Goal: Task Accomplishment & Management: Use online tool/utility

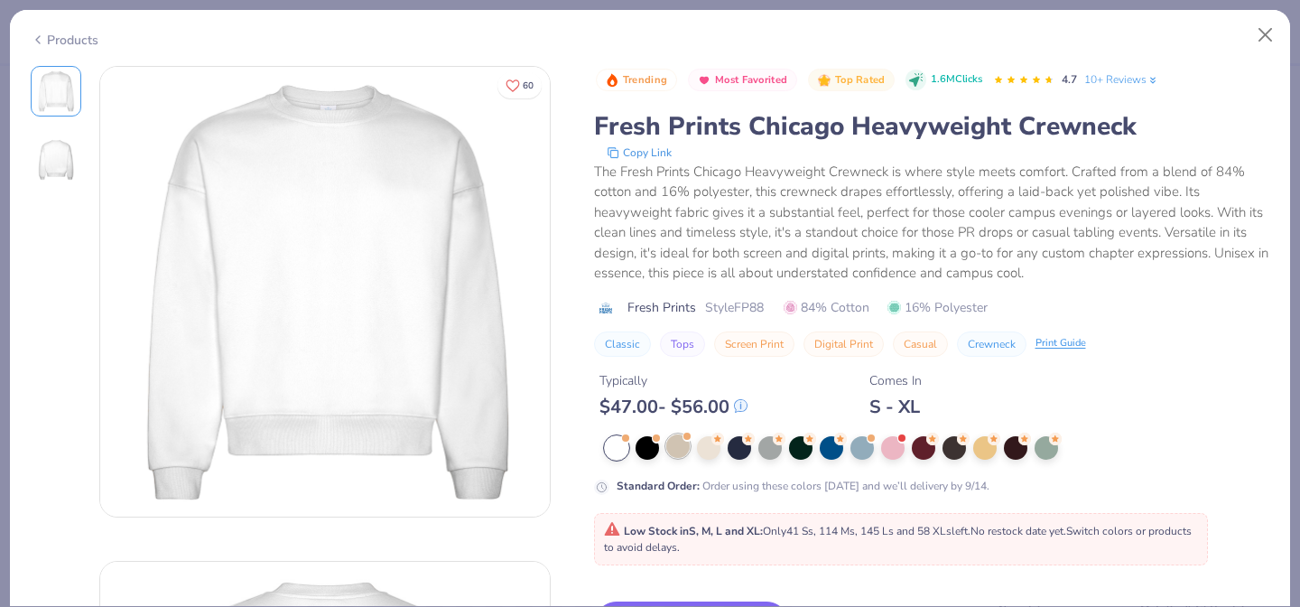
click at [682, 451] on div at bounding box center [677, 445] width 23 height 23
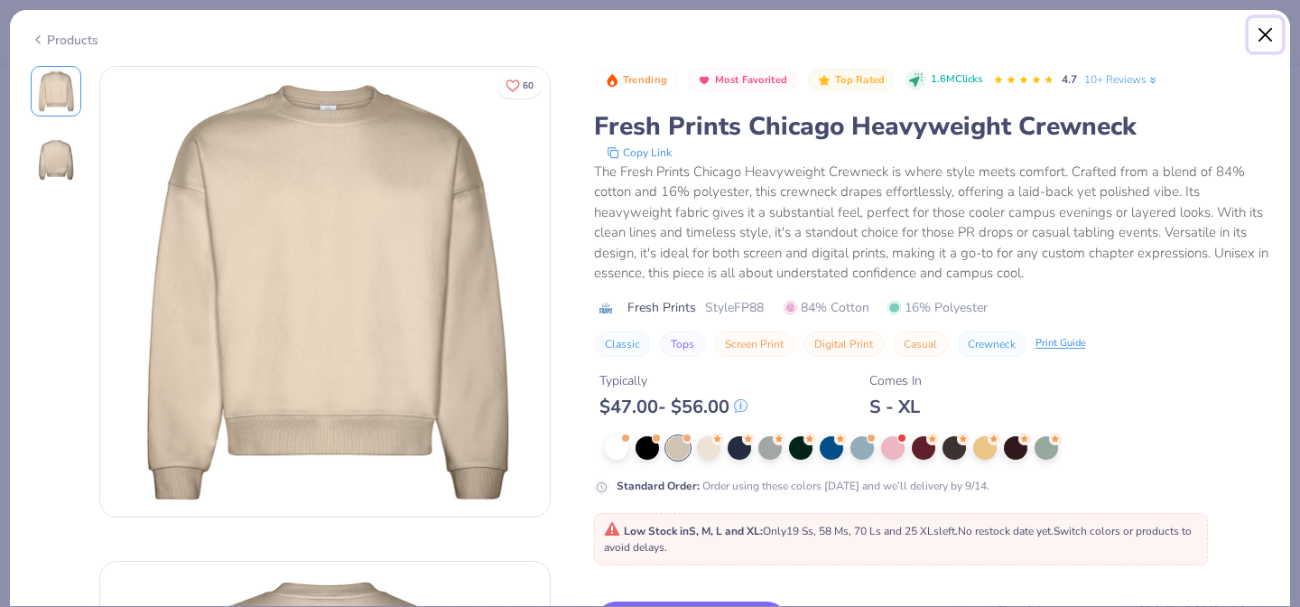
click at [1260, 33] on button "Close" at bounding box center [1265, 35] width 34 height 34
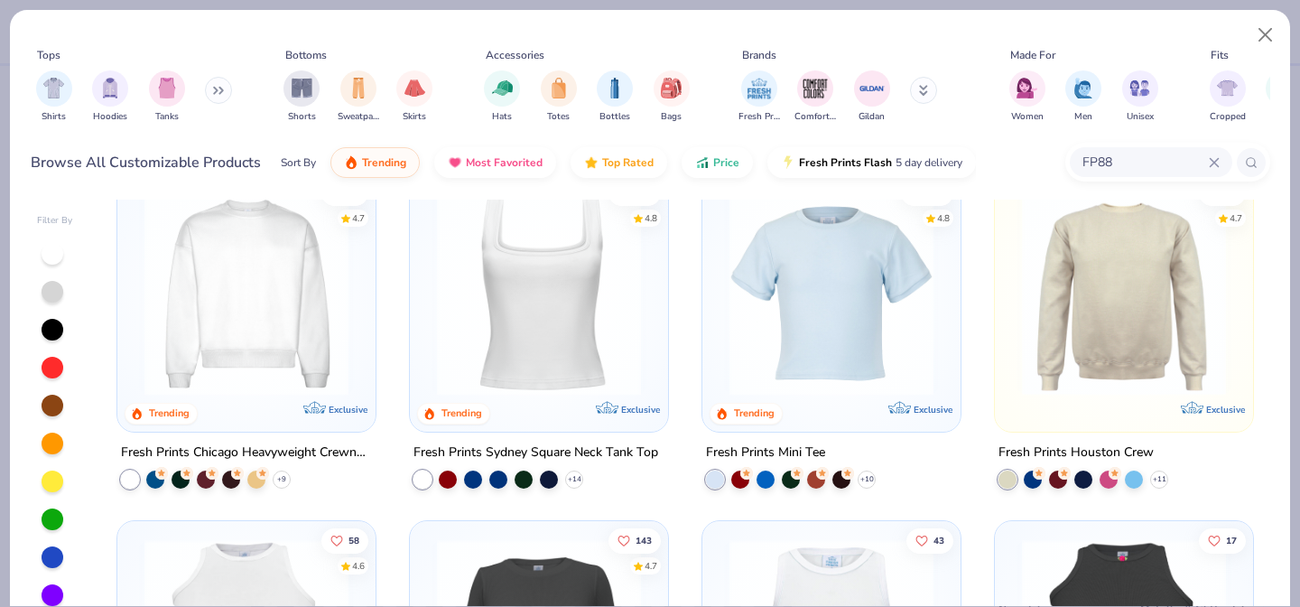
scroll to position [26, 0]
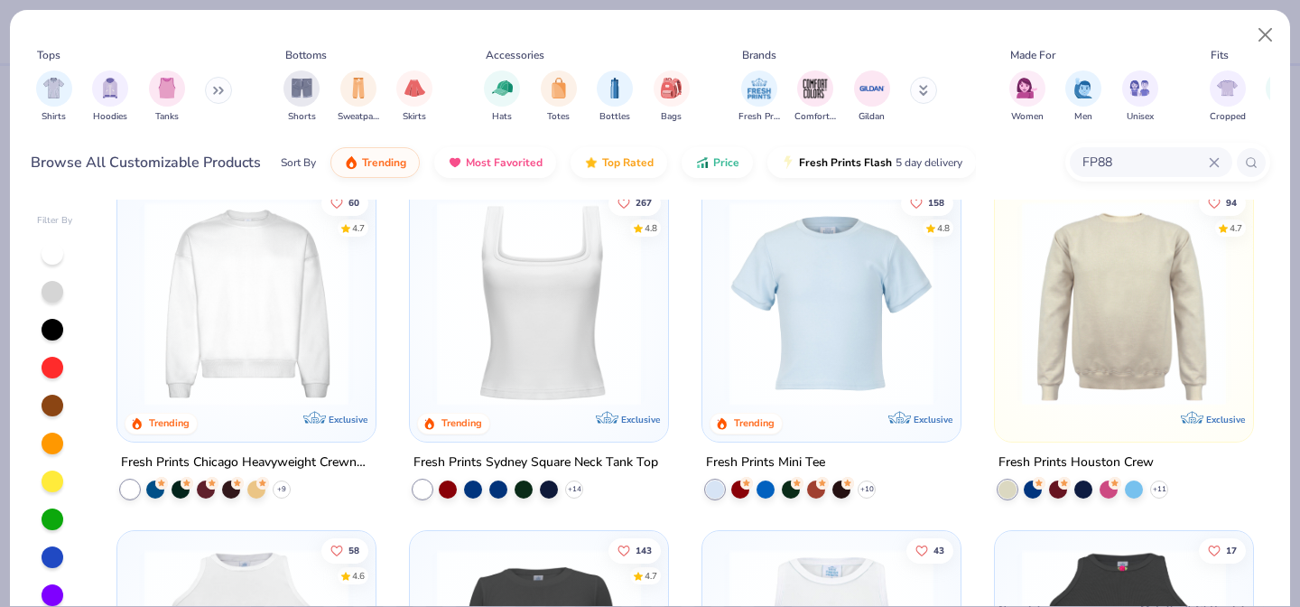
click at [1128, 306] on img at bounding box center [1124, 303] width 222 height 204
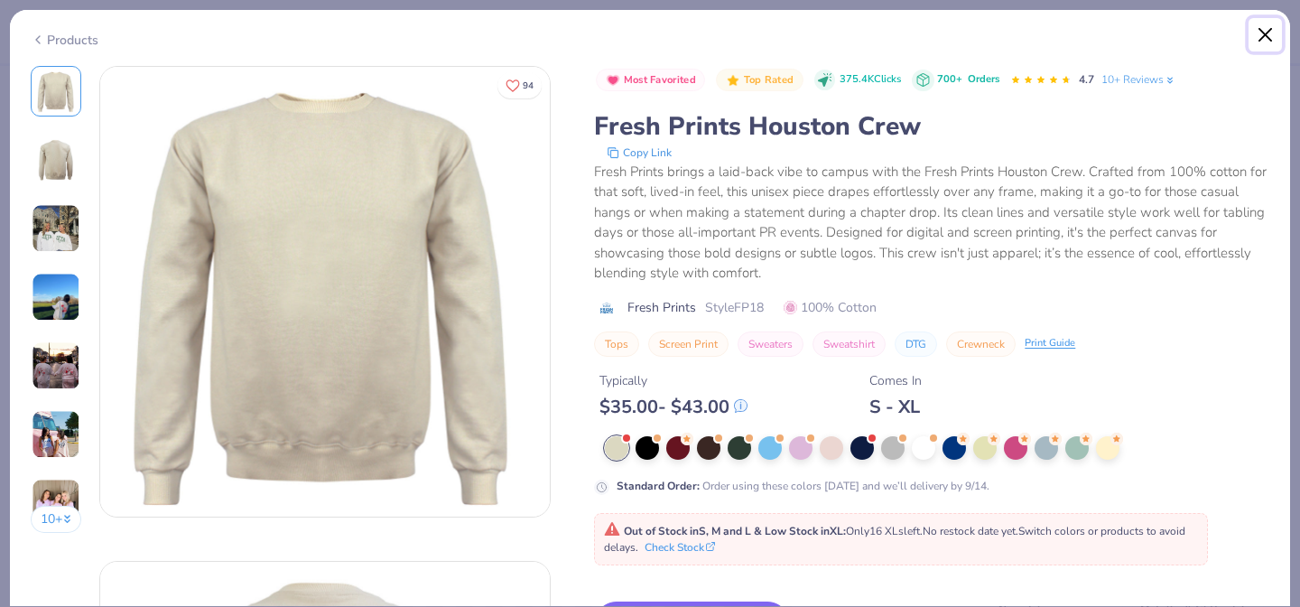
click at [1268, 33] on button "Close" at bounding box center [1265, 35] width 34 height 34
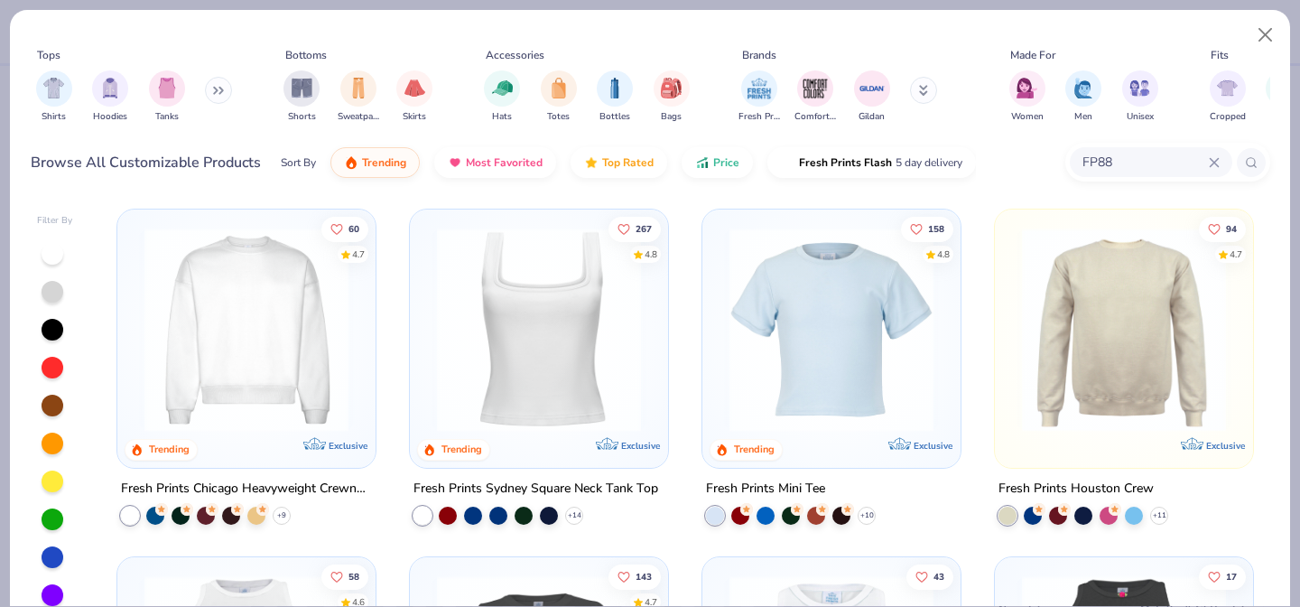
click at [213, 90] on button at bounding box center [218, 90] width 27 height 27
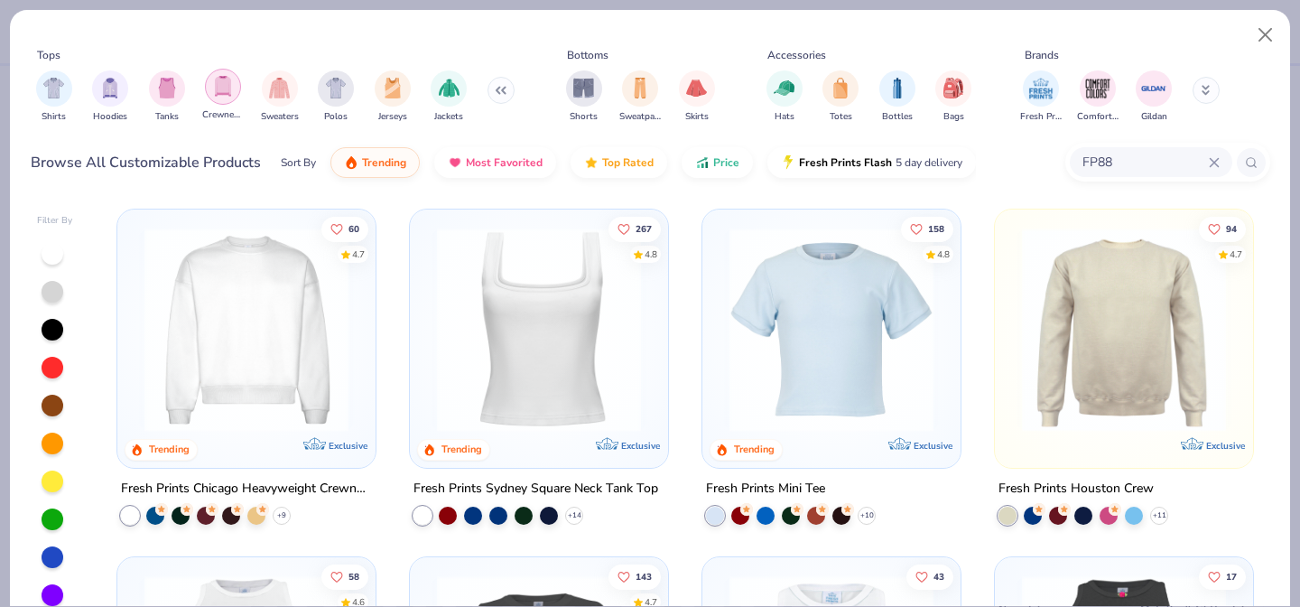
click at [233, 90] on div "filter for Crewnecks" at bounding box center [223, 87] width 36 height 36
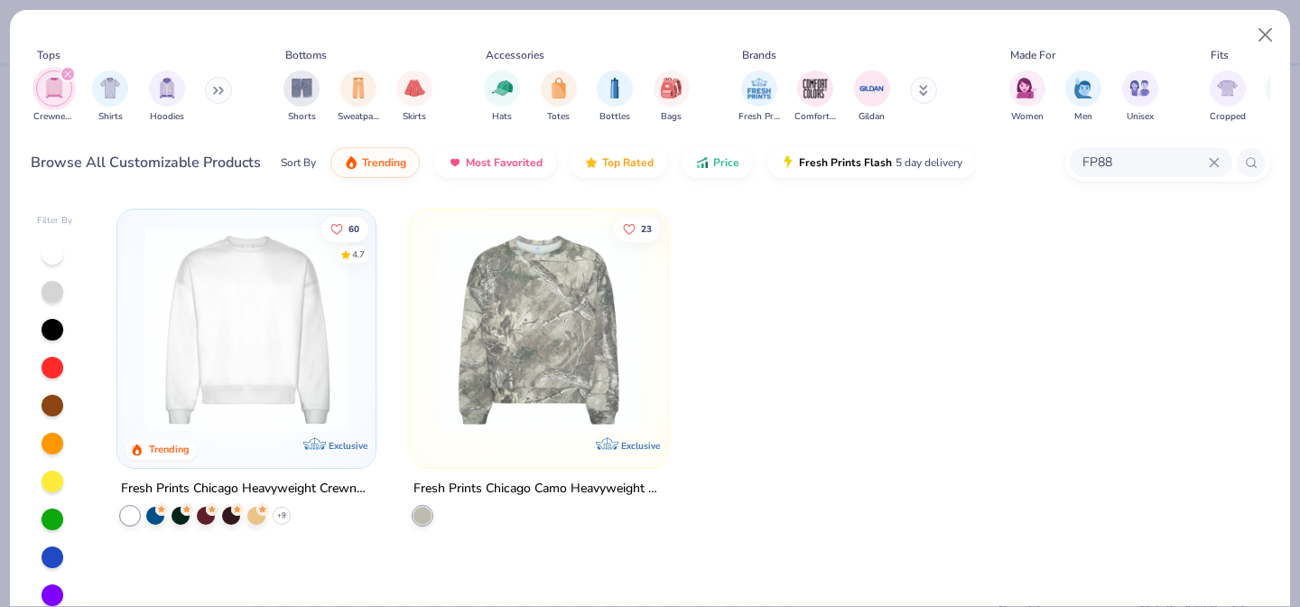
click at [926, 78] on div "Fresh Prints Comfort Colors Gildan" at bounding box center [849, 96] width 227 height 67
click at [923, 96] on icon at bounding box center [923, 90] width 9 height 11
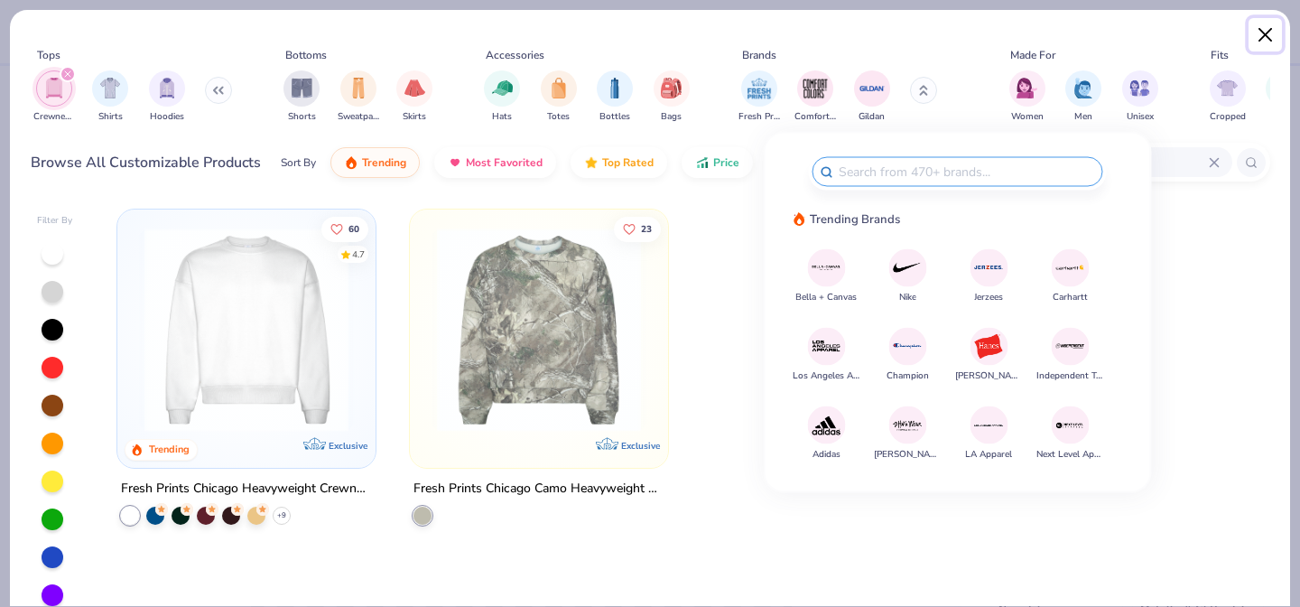
click at [1260, 33] on button "Close" at bounding box center [1265, 35] width 34 height 34
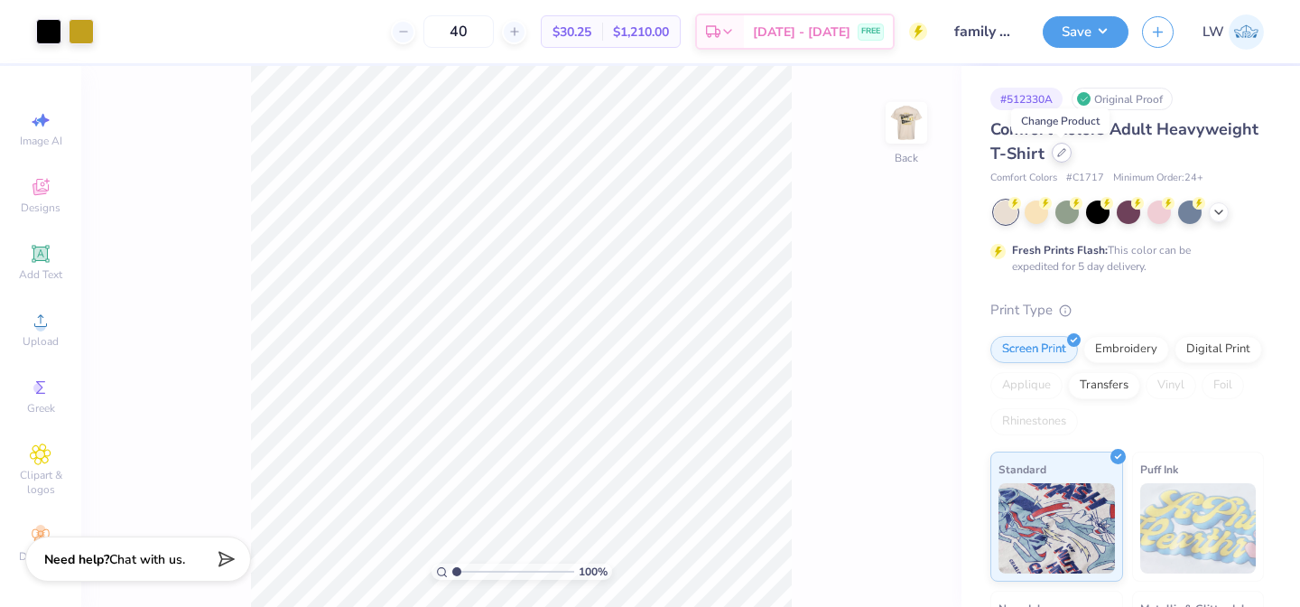
click at [1062, 159] on div at bounding box center [1062, 153] width 20 height 20
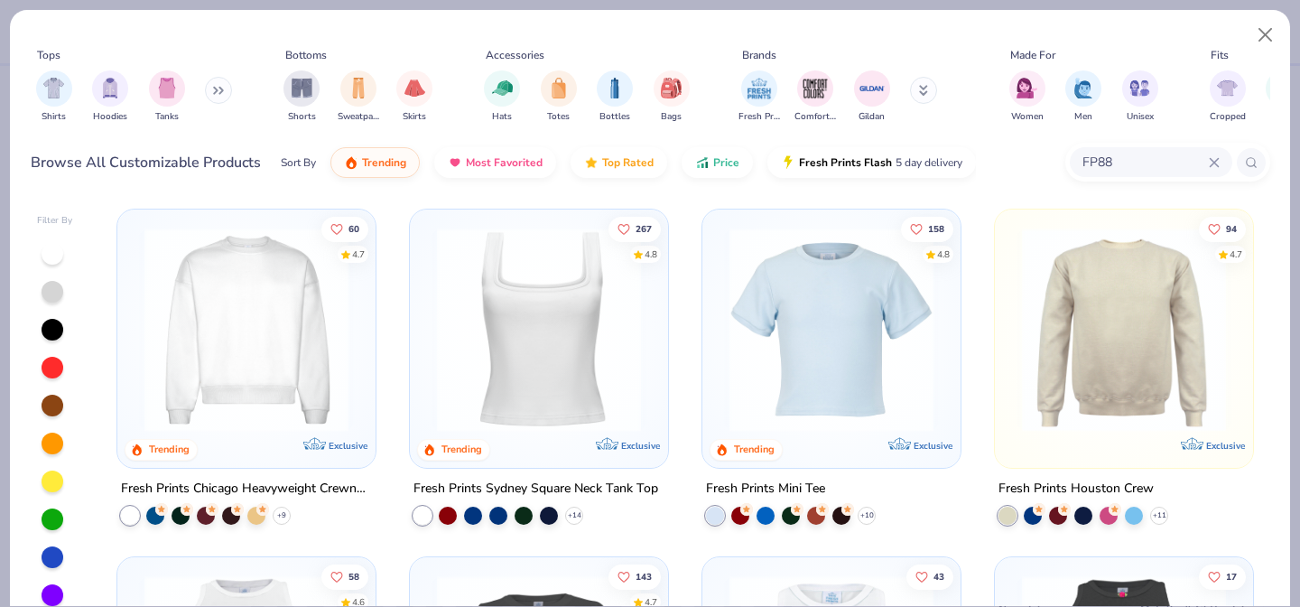
click at [308, 304] on img at bounding box center [246, 329] width 222 height 204
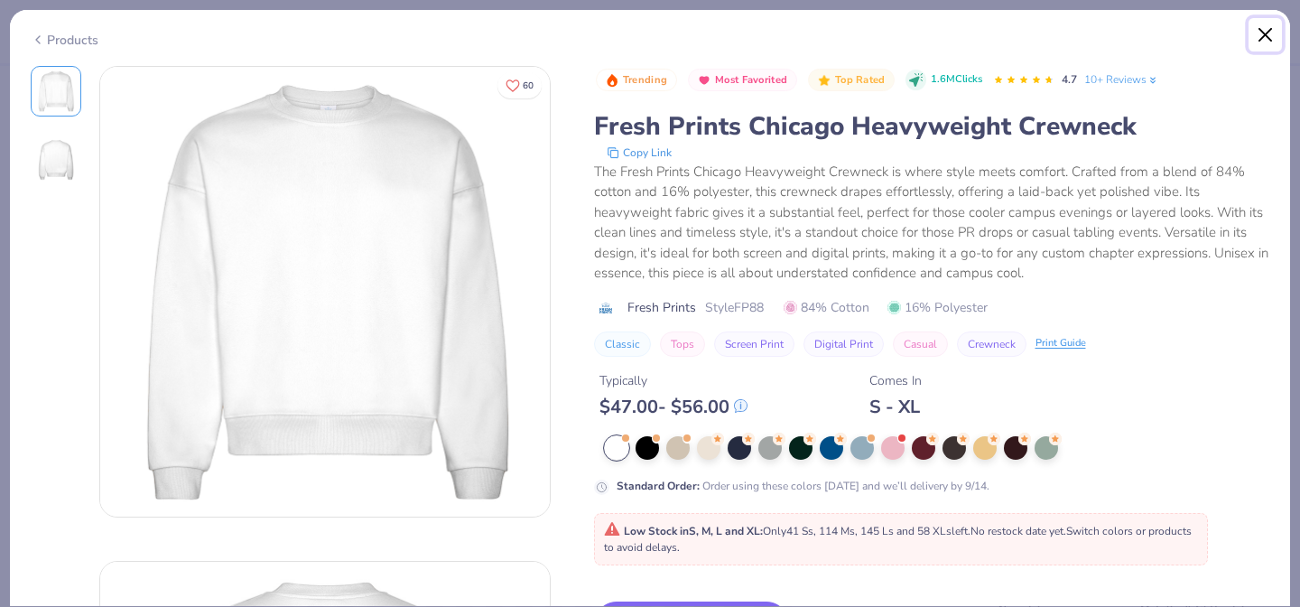
click at [1255, 28] on button "Close" at bounding box center [1265, 35] width 34 height 34
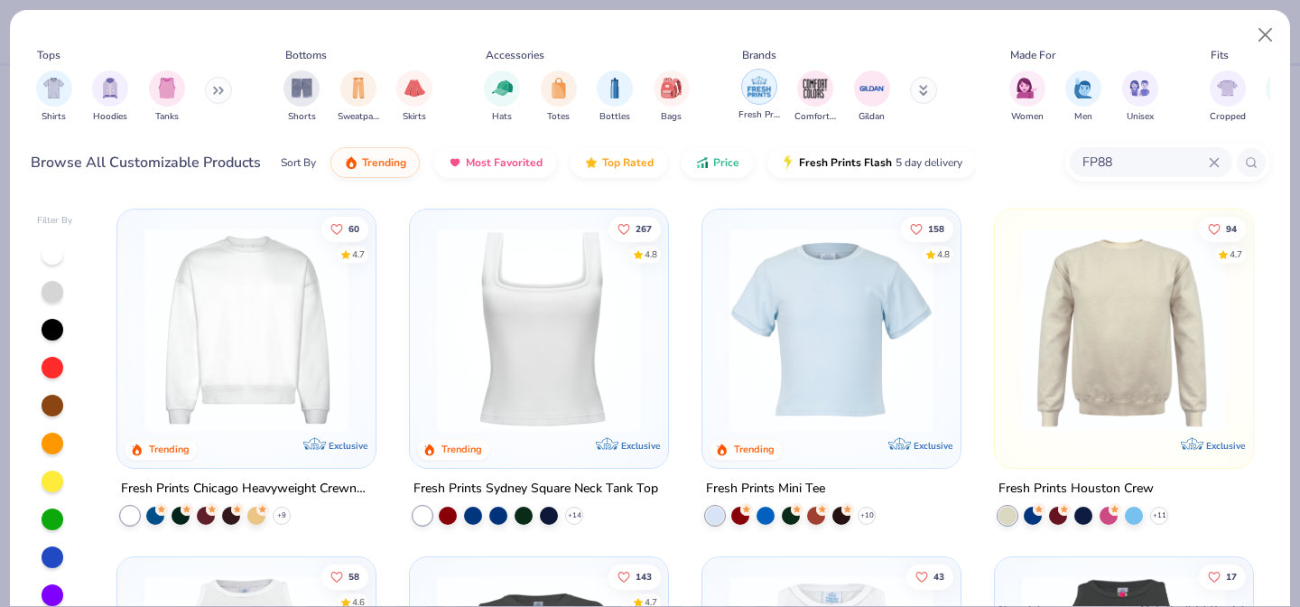
click at [816, 90] on img "filter for Comfort Colors" at bounding box center [815, 88] width 27 height 27
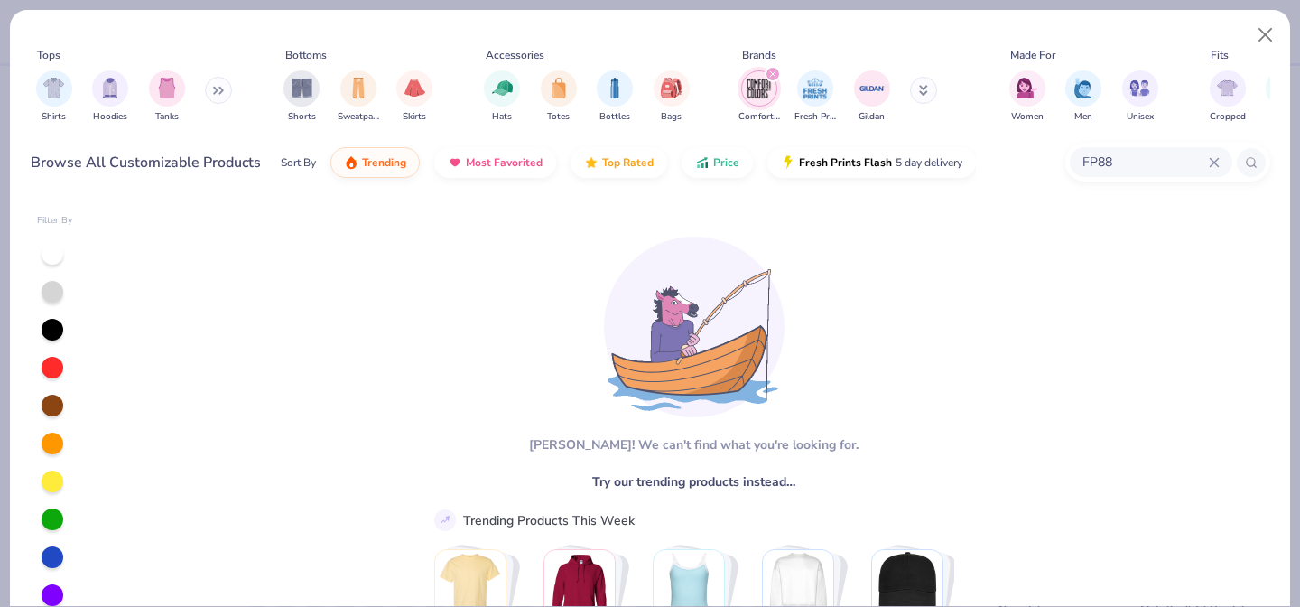
click at [206, 87] on div "Shirts Hoodies Tanks" at bounding box center [135, 96] width 208 height 67
click at [215, 91] on button at bounding box center [218, 90] width 27 height 27
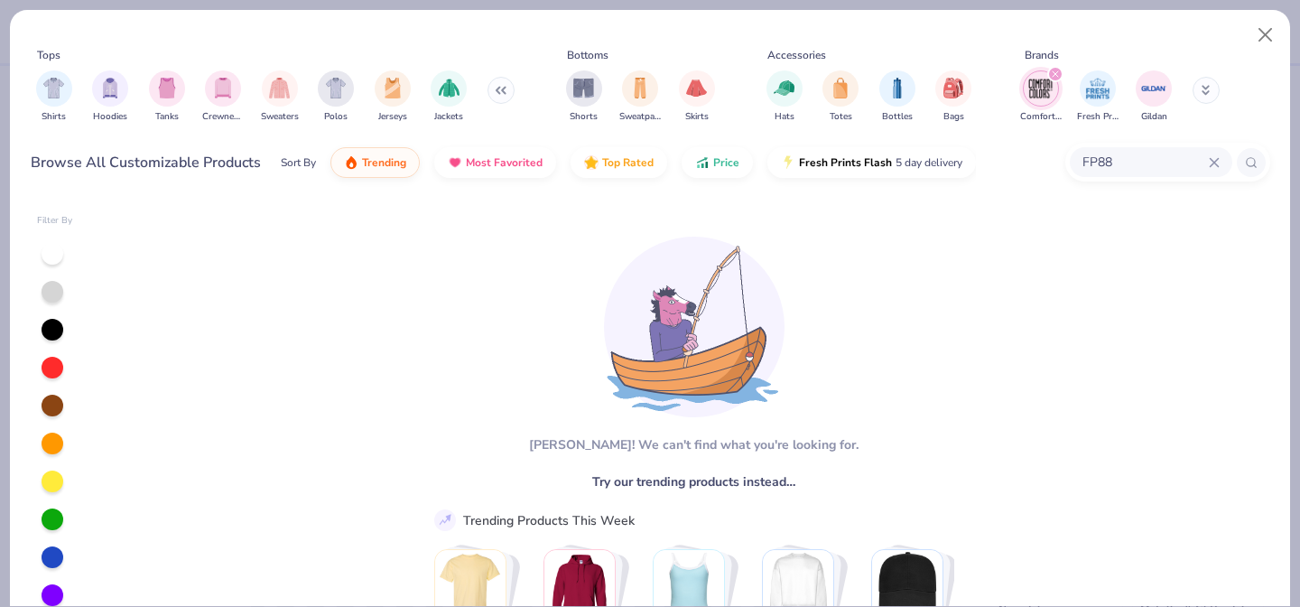
click at [1212, 169] on div "FP88" at bounding box center [1151, 162] width 162 height 30
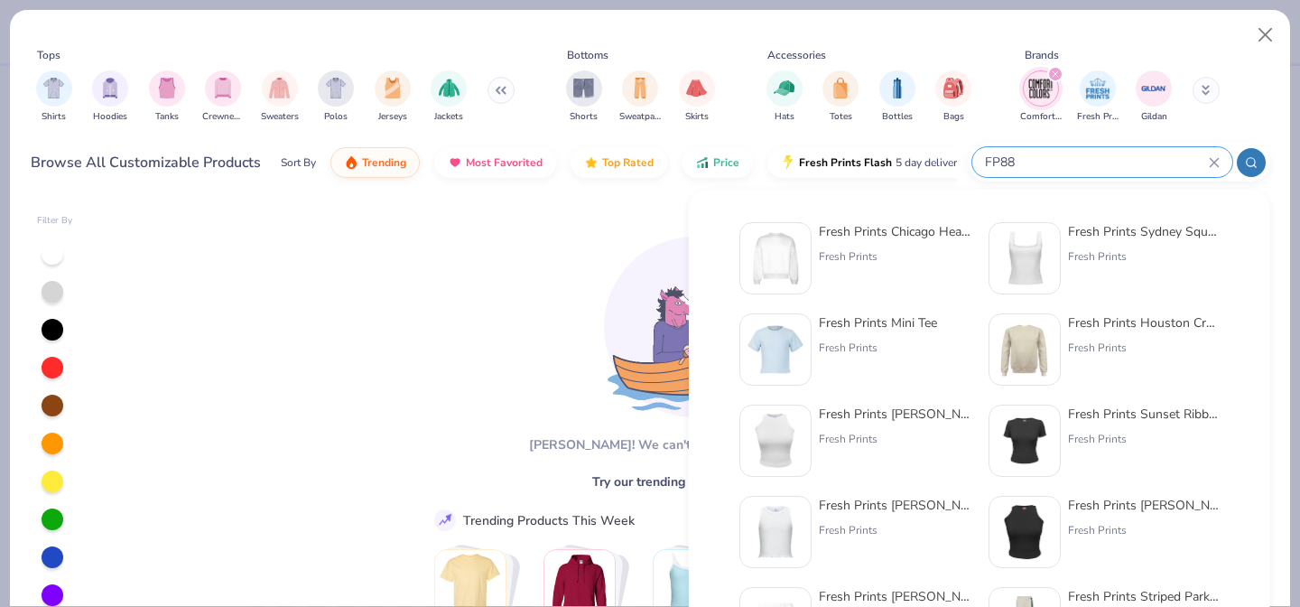
click at [1217, 158] on icon at bounding box center [1214, 162] width 8 height 8
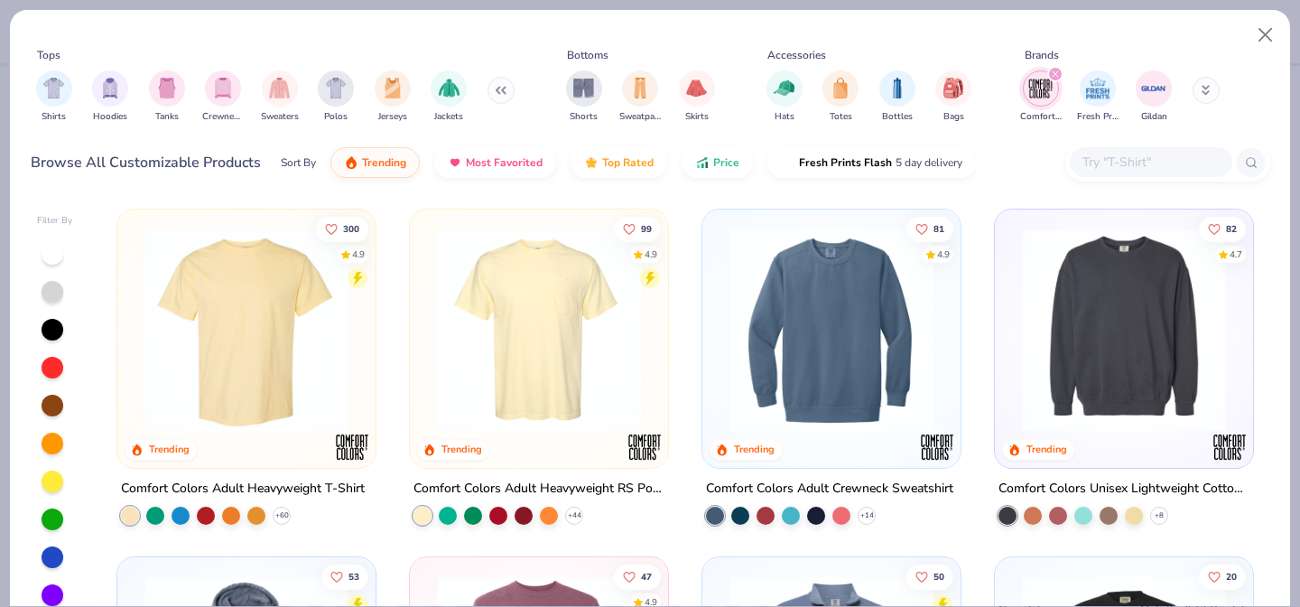
click at [866, 389] on img at bounding box center [831, 329] width 222 height 204
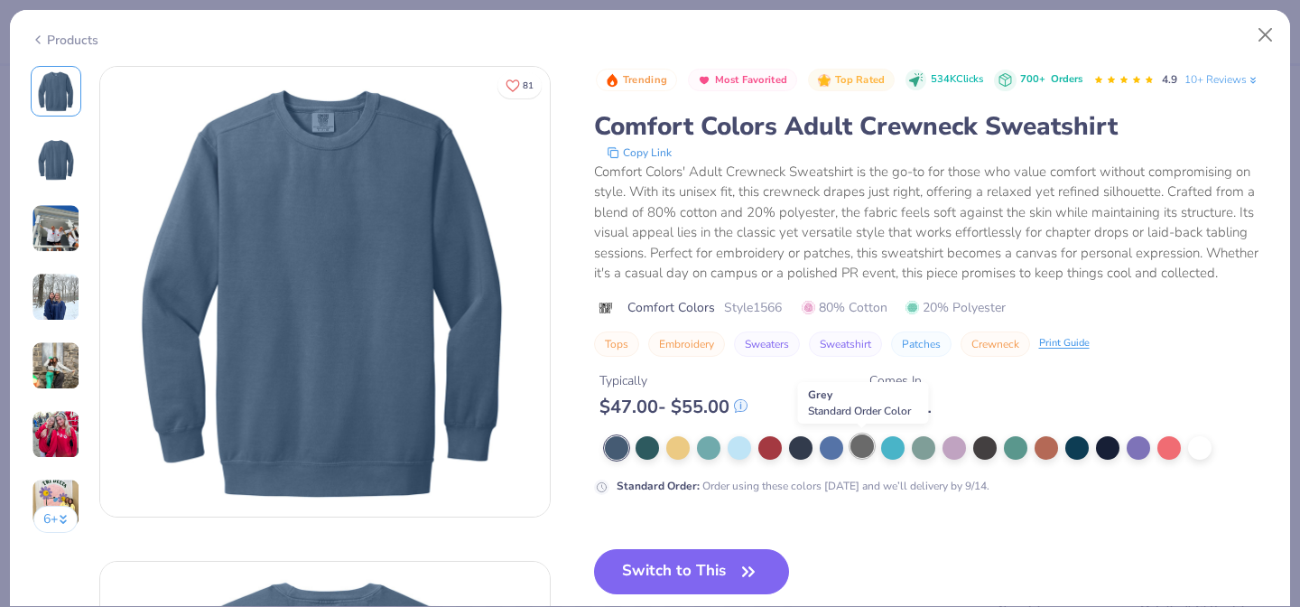
scroll to position [28, 0]
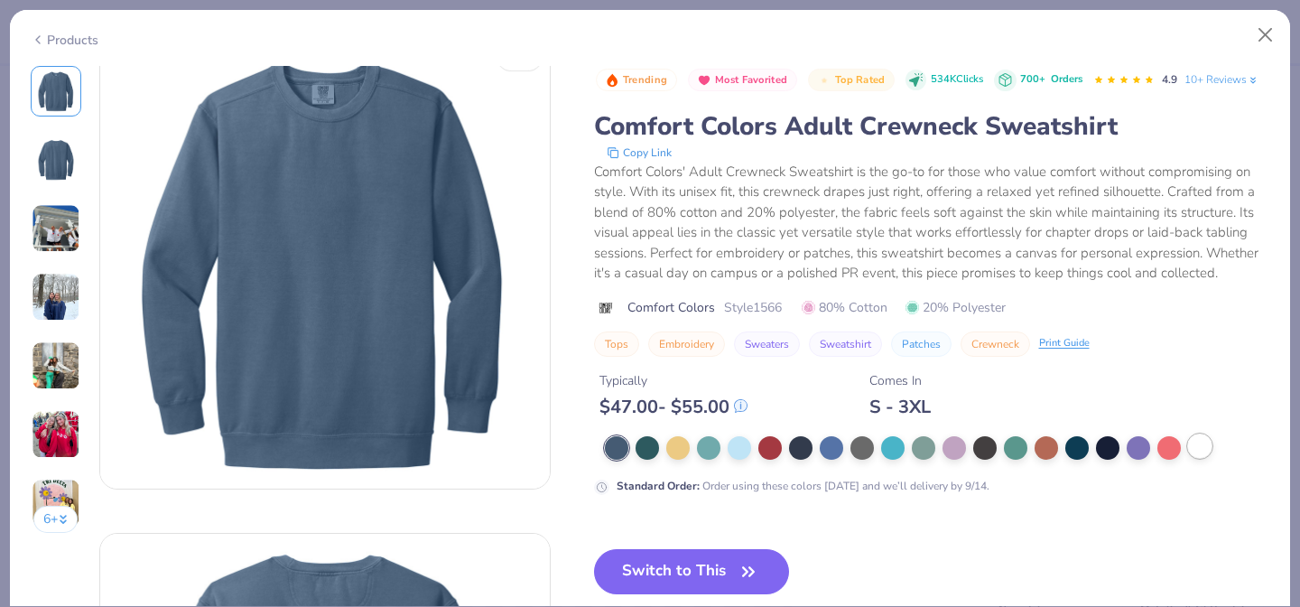
click at [1205, 441] on div at bounding box center [1199, 445] width 23 height 23
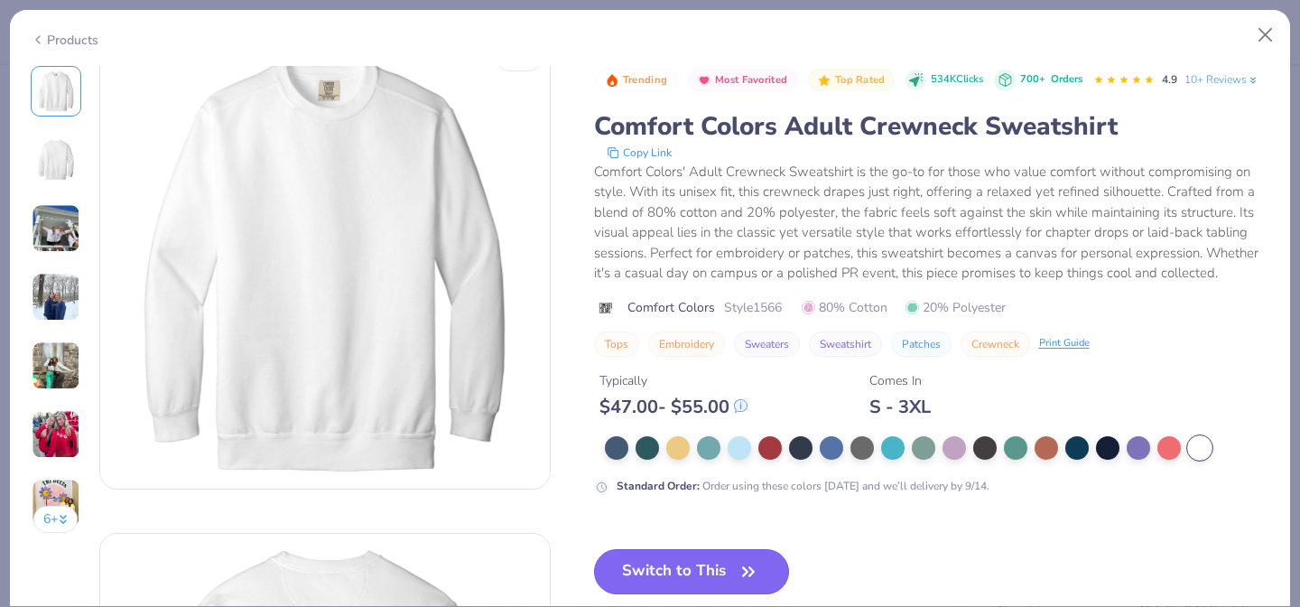
click at [692, 571] on button "Switch to This" at bounding box center [692, 571] width 196 height 45
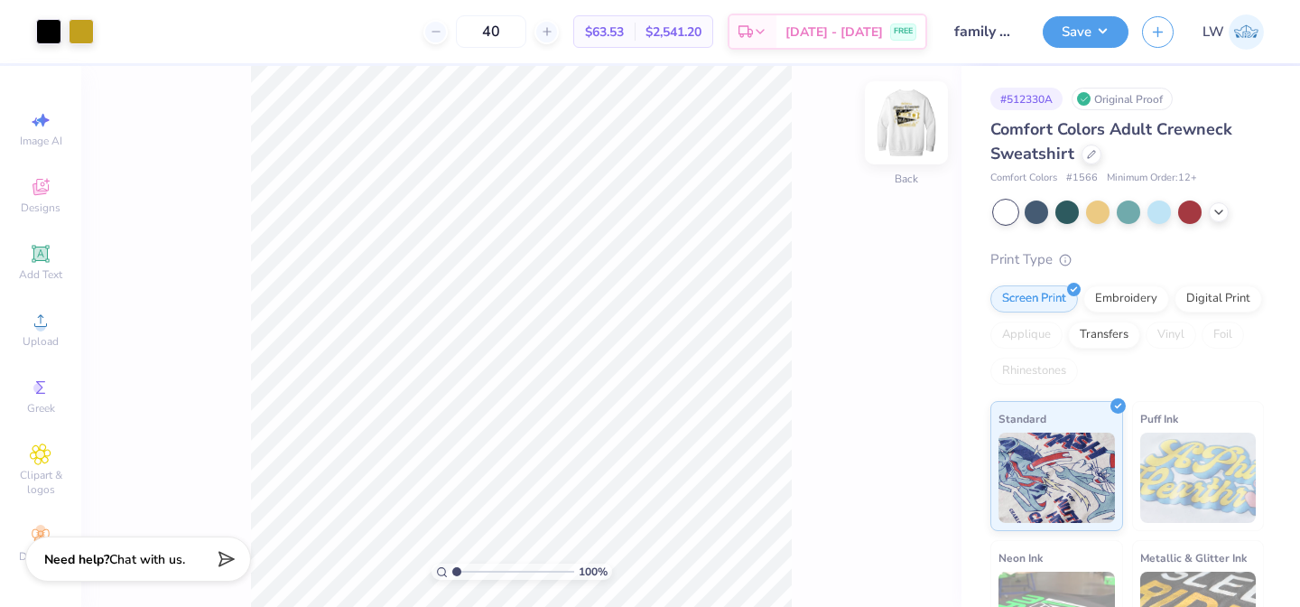
click at [911, 106] on img at bounding box center [906, 123] width 72 height 72
click at [895, 121] on img at bounding box center [906, 123] width 72 height 72
